Goal: Task Accomplishment & Management: Use online tool/utility

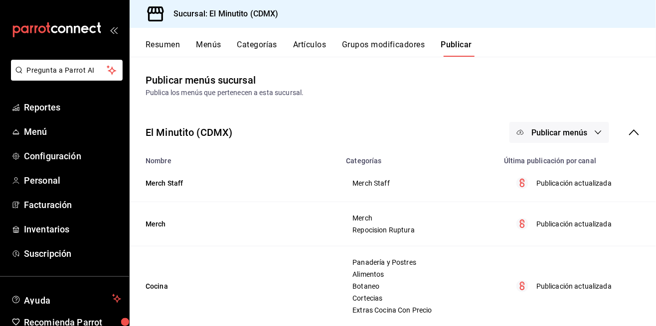
click at [38, 136] on span "Menú" at bounding box center [72, 131] width 97 height 13
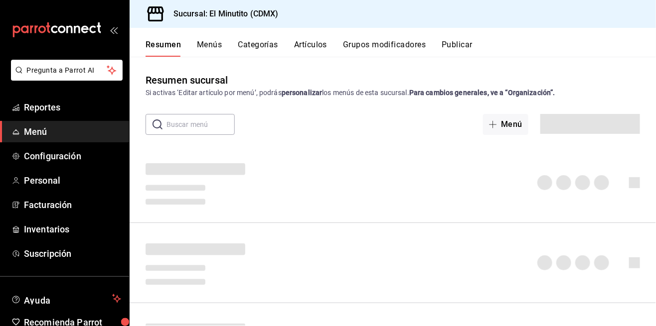
click at [43, 108] on span "Reportes" at bounding box center [72, 107] width 97 height 13
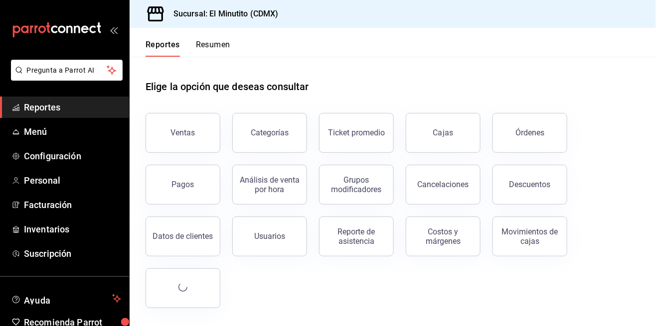
click at [196, 132] on button "Ventas" at bounding box center [183, 133] width 75 height 40
